Goal: Find specific page/section: Find specific page/section

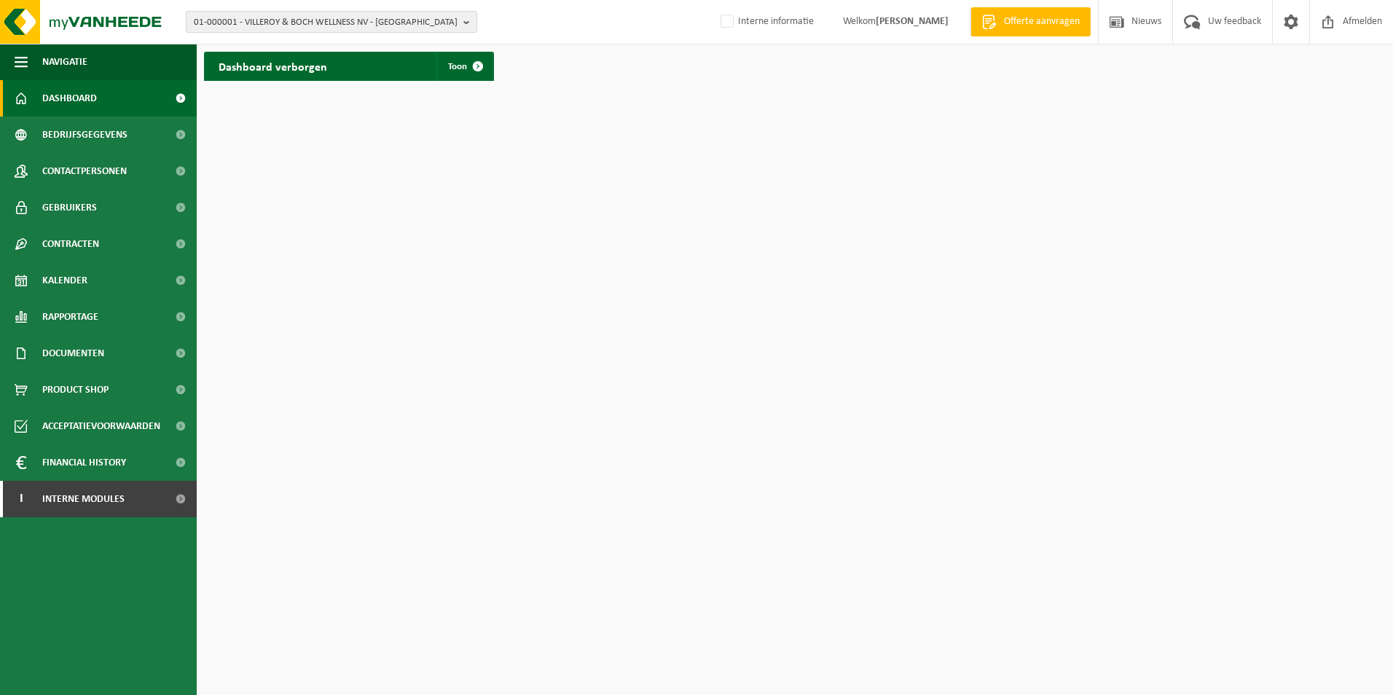
click at [272, 17] on span "01-000001 - VILLEROY & BOCH WELLNESS NV - ROESELARE" at bounding box center [326, 23] width 264 height 22
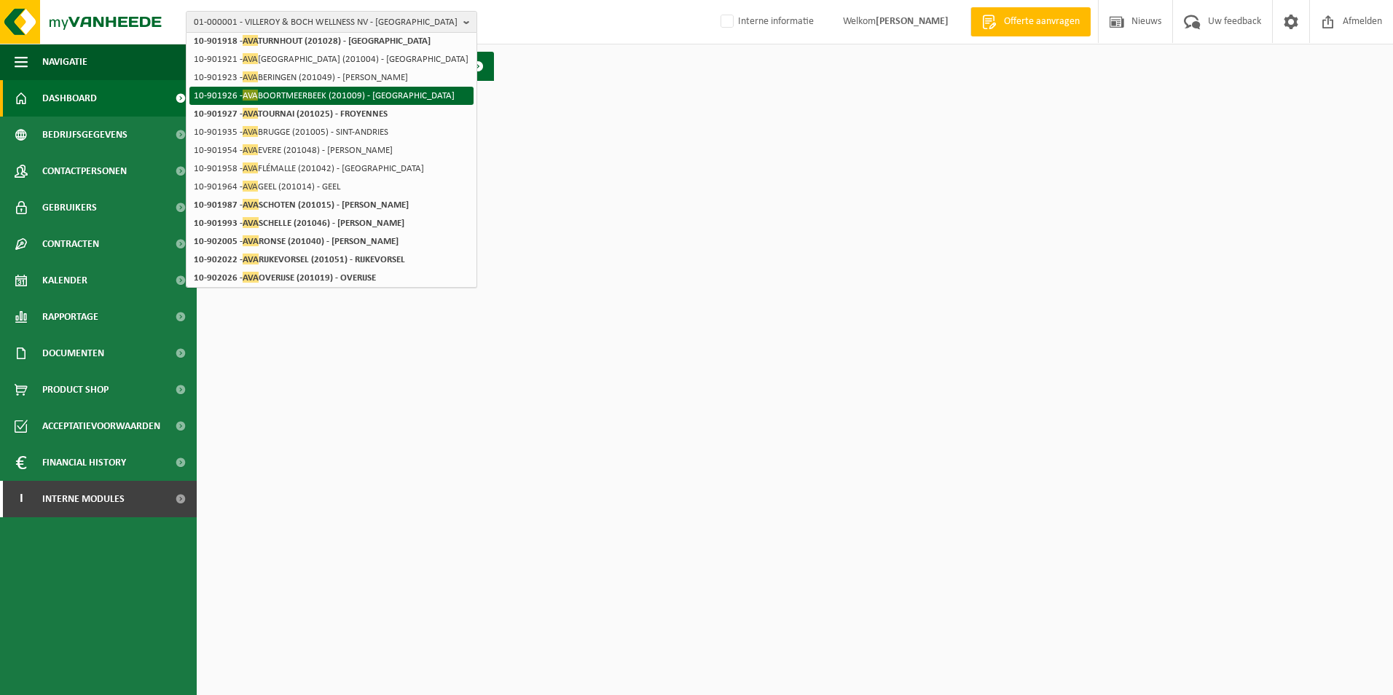
scroll to position [211, 0]
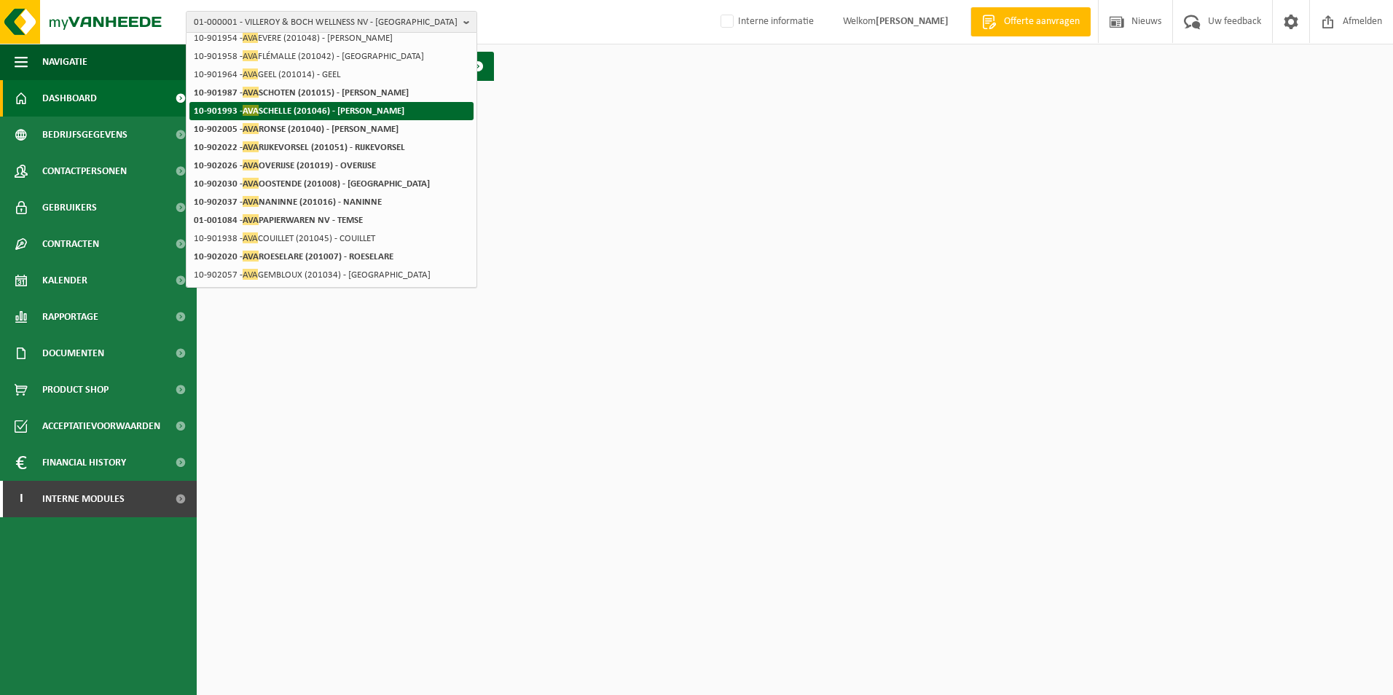
type input "ava"
click at [358, 114] on strong "10-901993 - AVA SCHELLE (201046) - SCHELLE" at bounding box center [299, 110] width 211 height 11
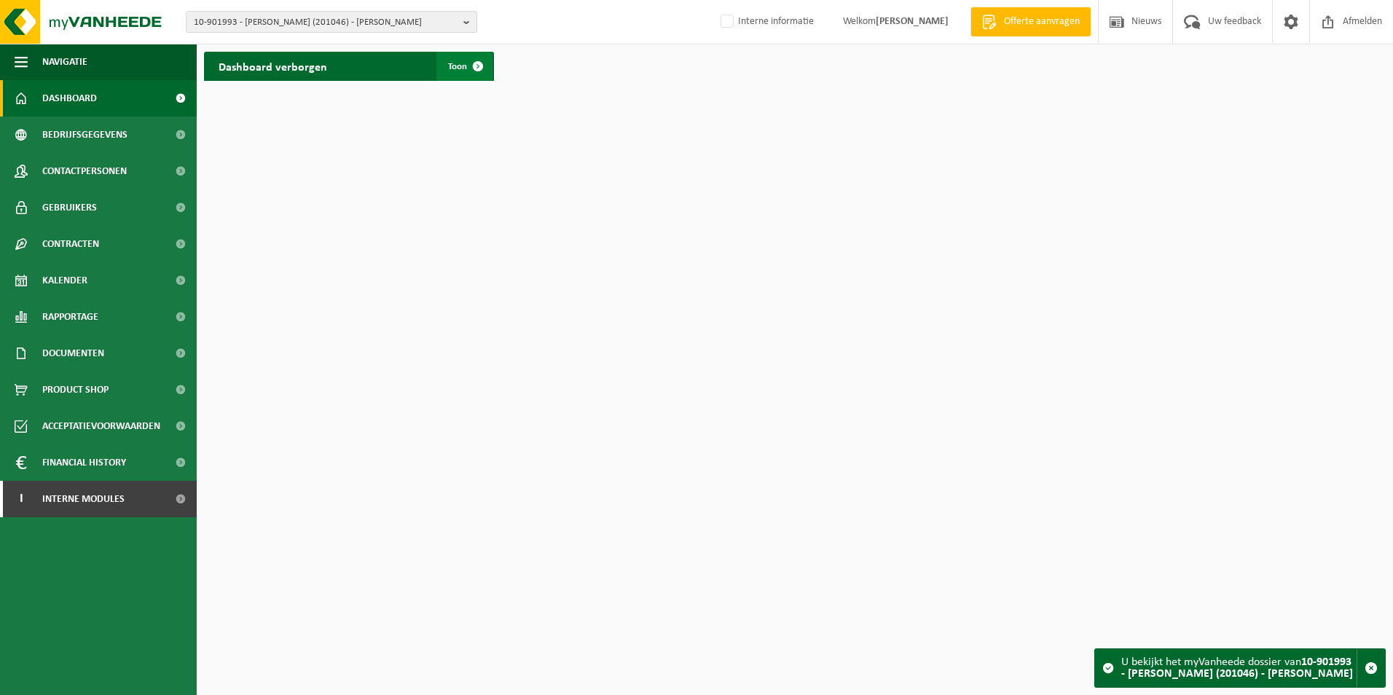
click at [452, 70] on span "Toon" at bounding box center [457, 66] width 19 height 9
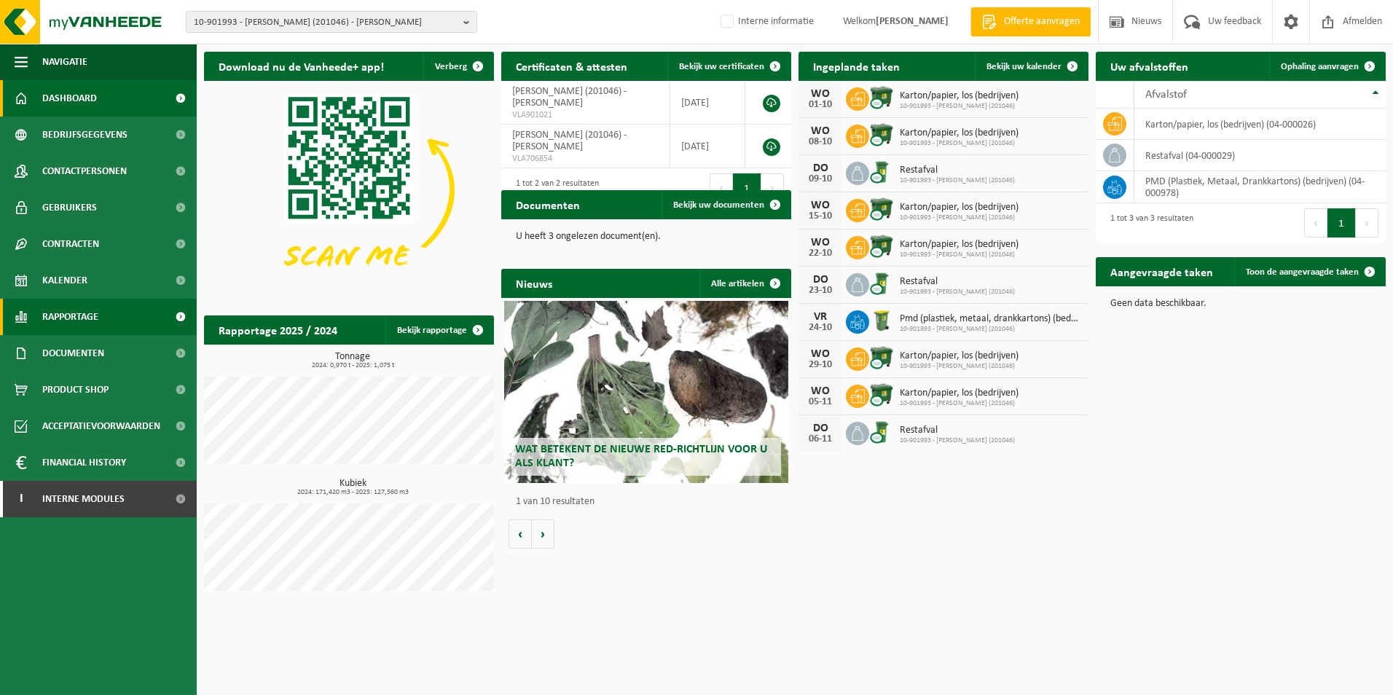
click at [98, 315] on span "Rapportage" at bounding box center [70, 317] width 56 height 36
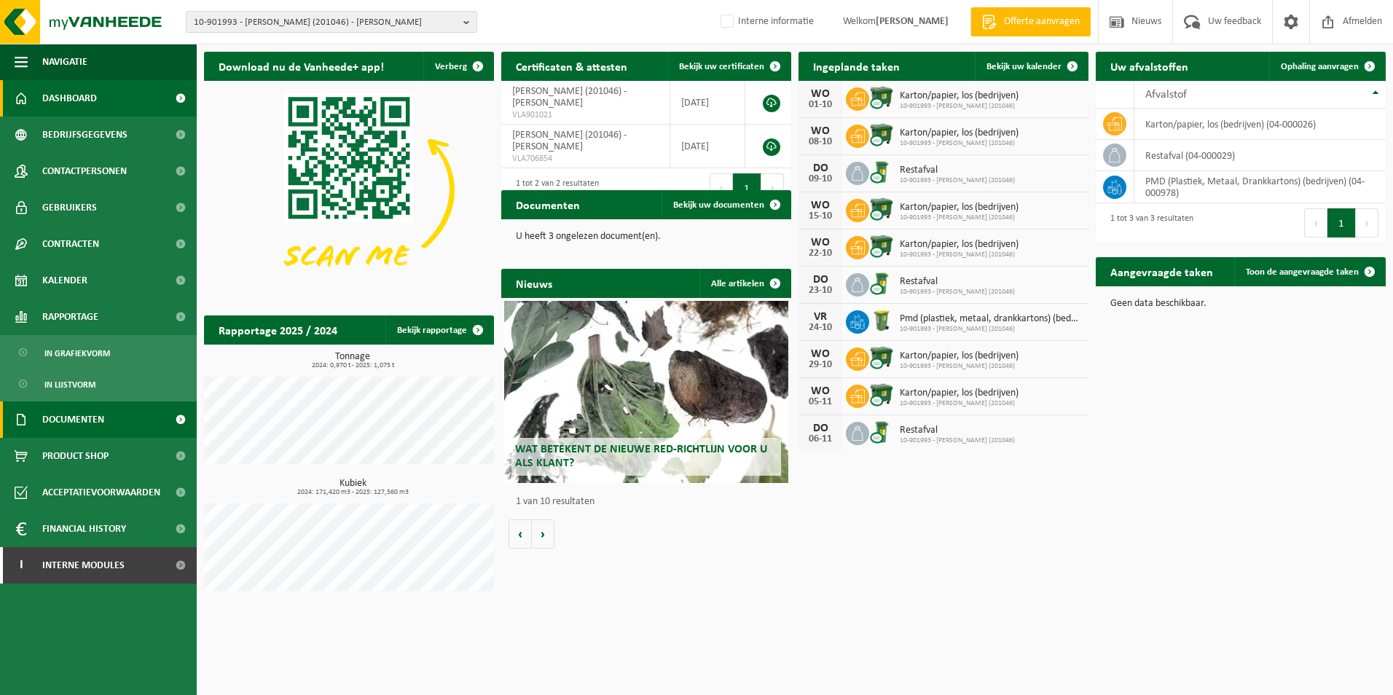
click at [100, 414] on span "Documenten" at bounding box center [73, 419] width 62 height 36
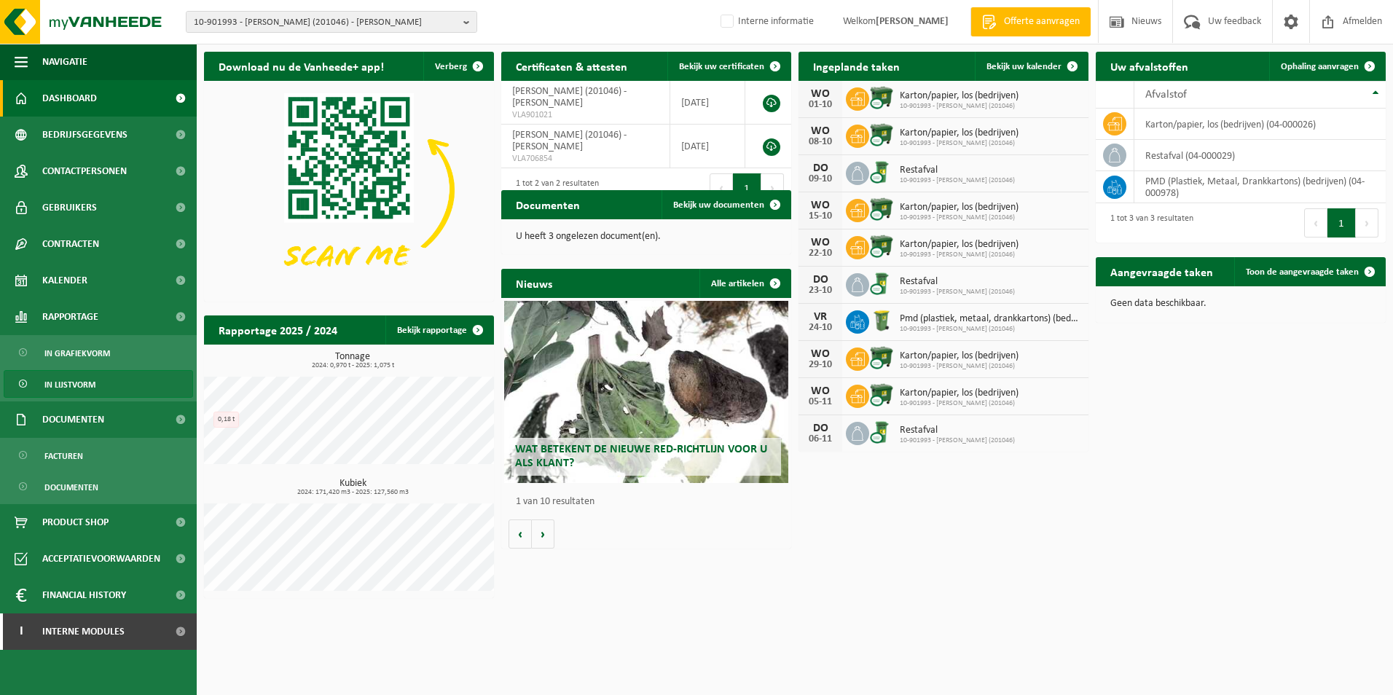
click at [87, 385] on span "In lijstvorm" at bounding box center [69, 385] width 51 height 28
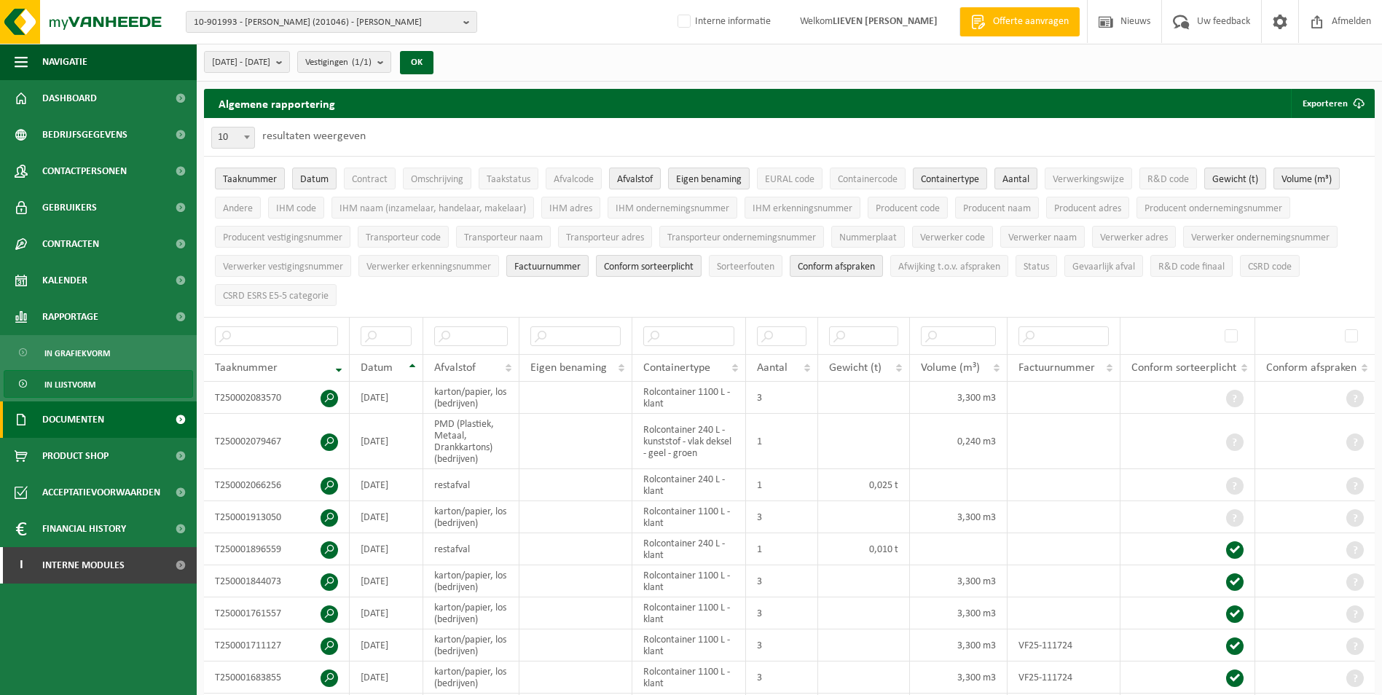
click at [90, 416] on span "Documenten" at bounding box center [73, 419] width 62 height 36
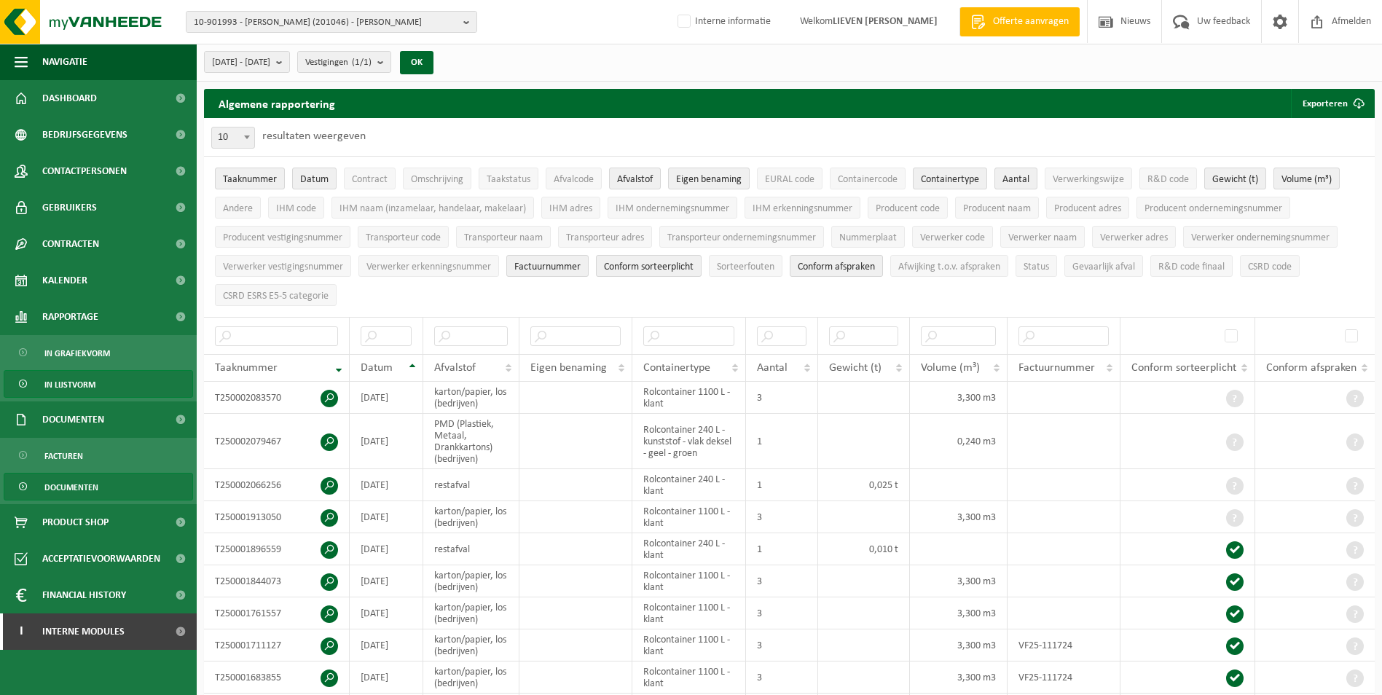
click at [74, 483] on span "Documenten" at bounding box center [71, 487] width 54 height 28
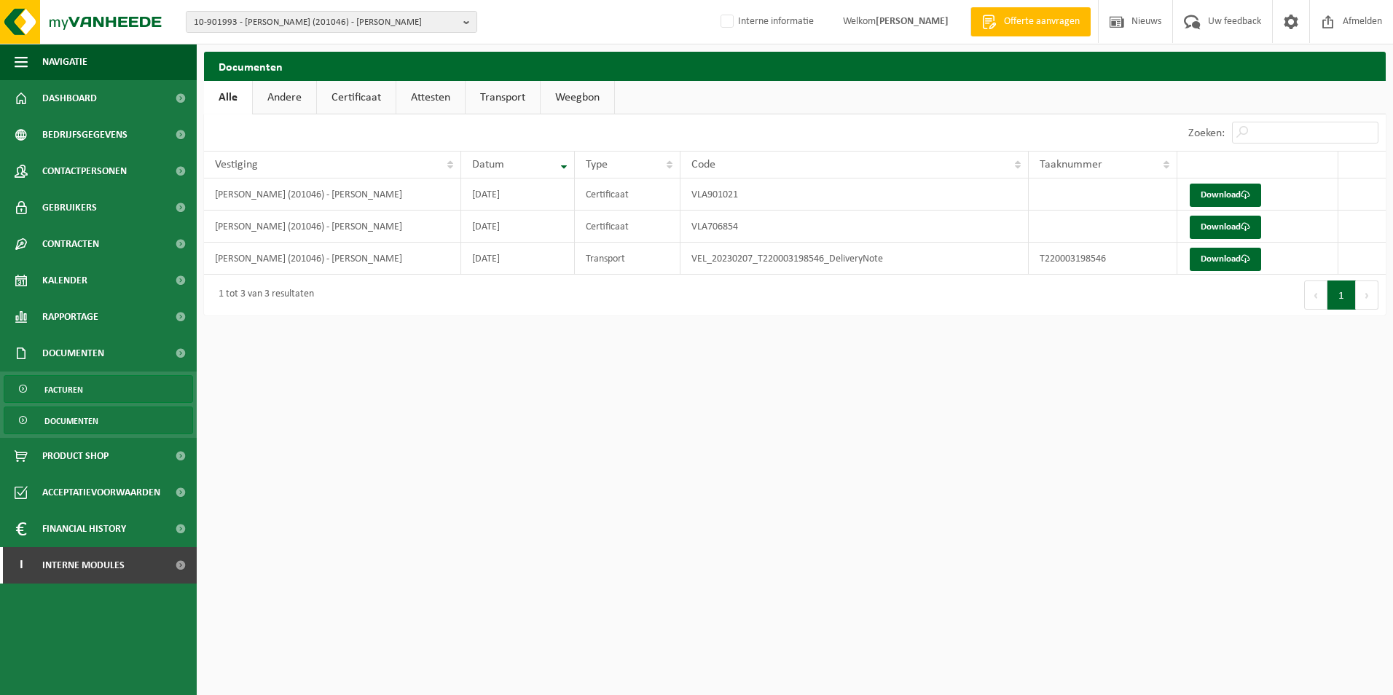
click at [79, 389] on span "Facturen" at bounding box center [63, 390] width 39 height 28
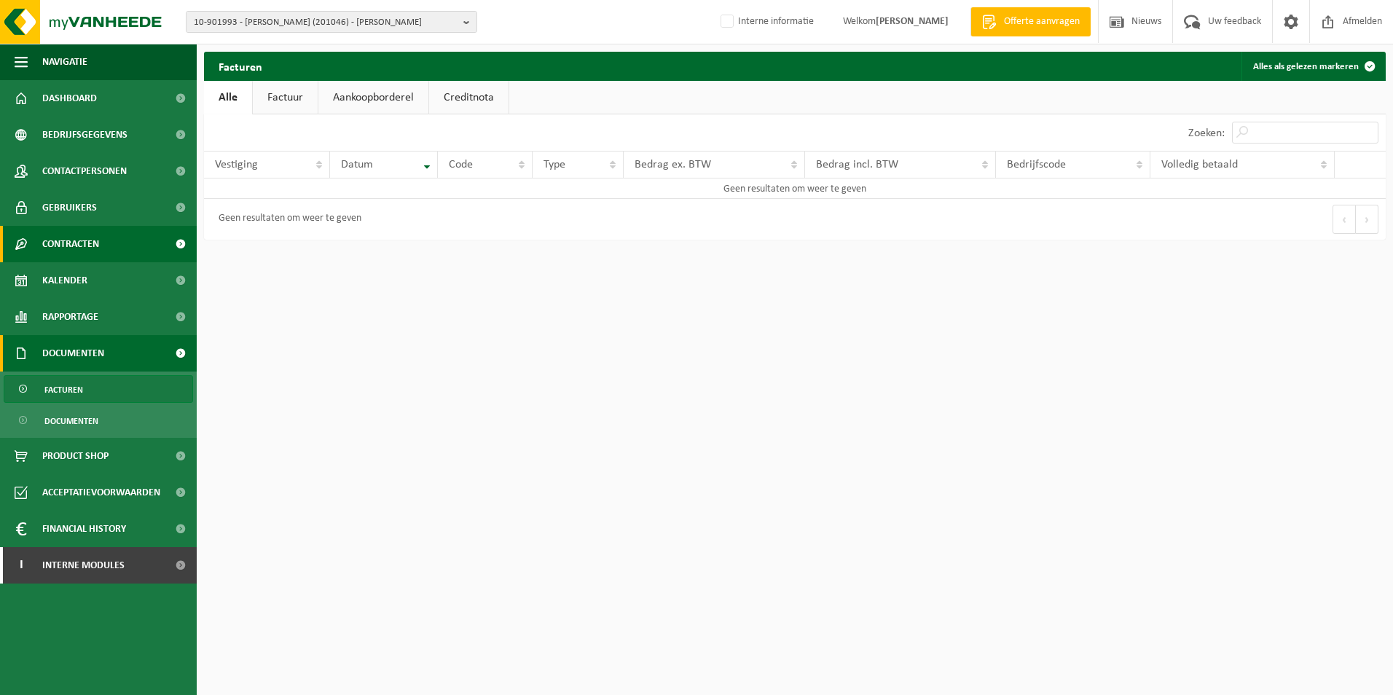
click at [101, 245] on link "Contracten" at bounding box center [98, 244] width 197 height 36
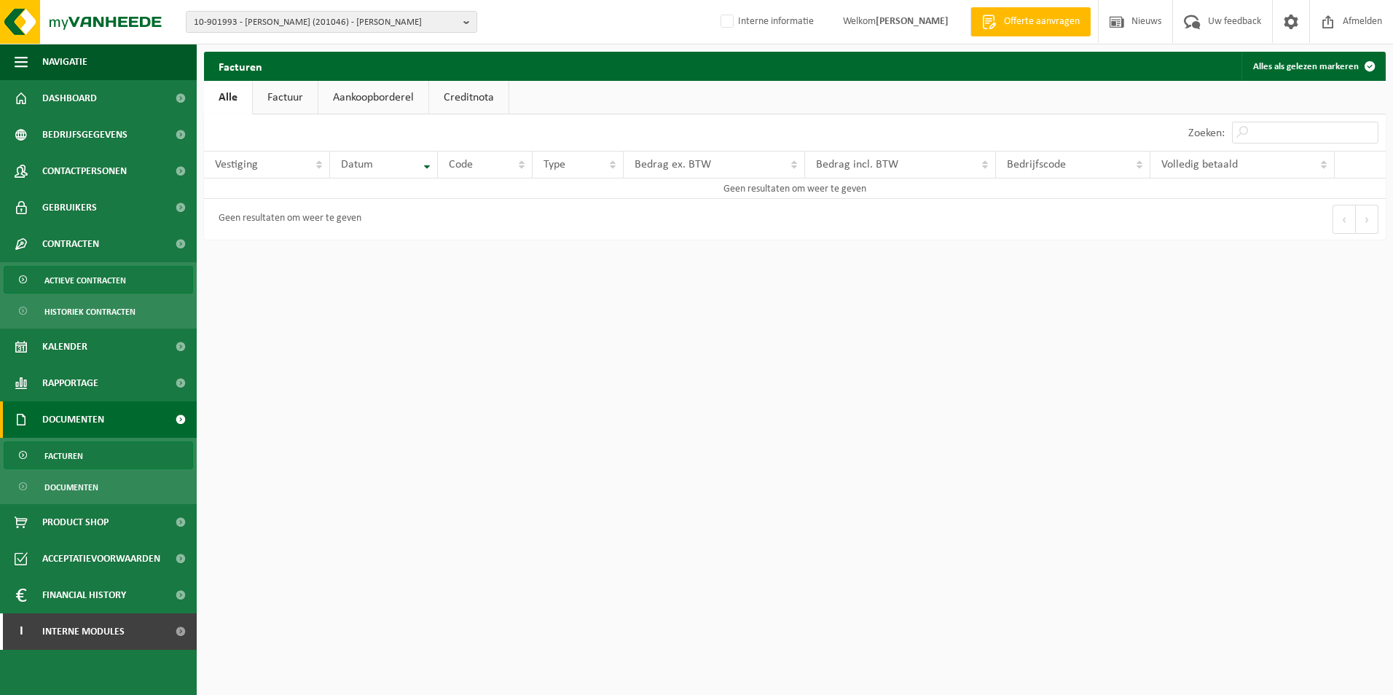
click at [99, 278] on span "Actieve contracten" at bounding box center [85, 281] width 82 height 28
